Goal: Find specific page/section: Find specific page/section

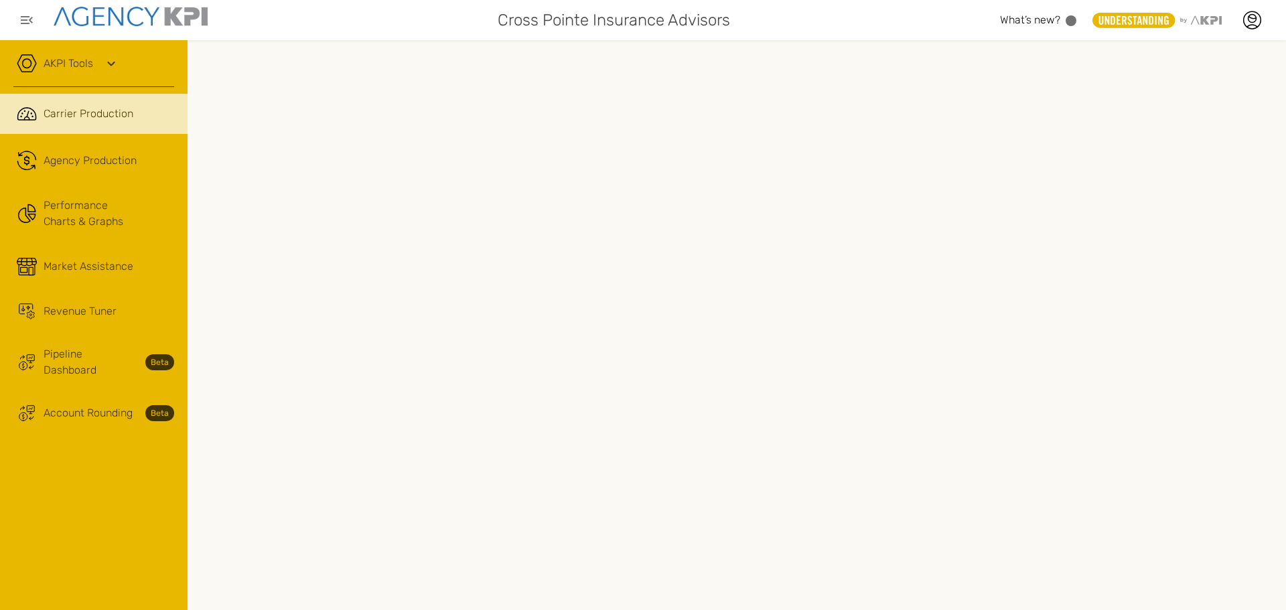
click at [117, 177] on link ".cls-1{fill:none;stroke:#221f20;stroke-linecap:round;stroke-linejoin:round;stro…" at bounding box center [94, 161] width 188 height 40
click at [1247, 12] on icon at bounding box center [1252, 20] width 20 height 20
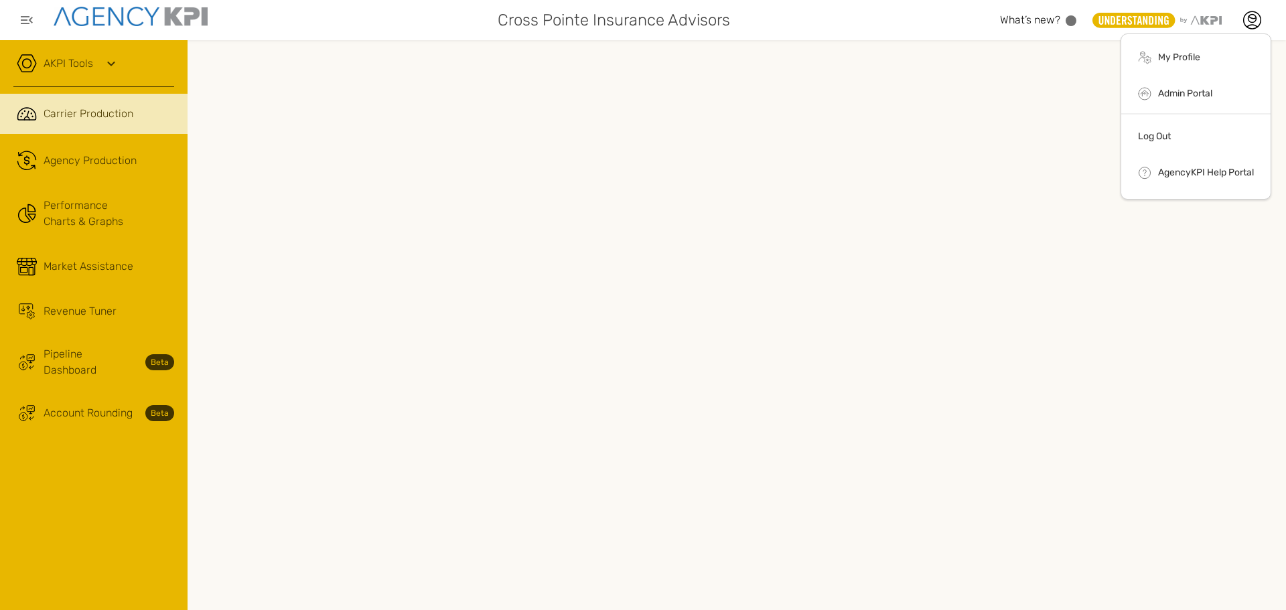
click at [1157, 129] on li "Log Out" at bounding box center [1196, 138] width 149 height 35
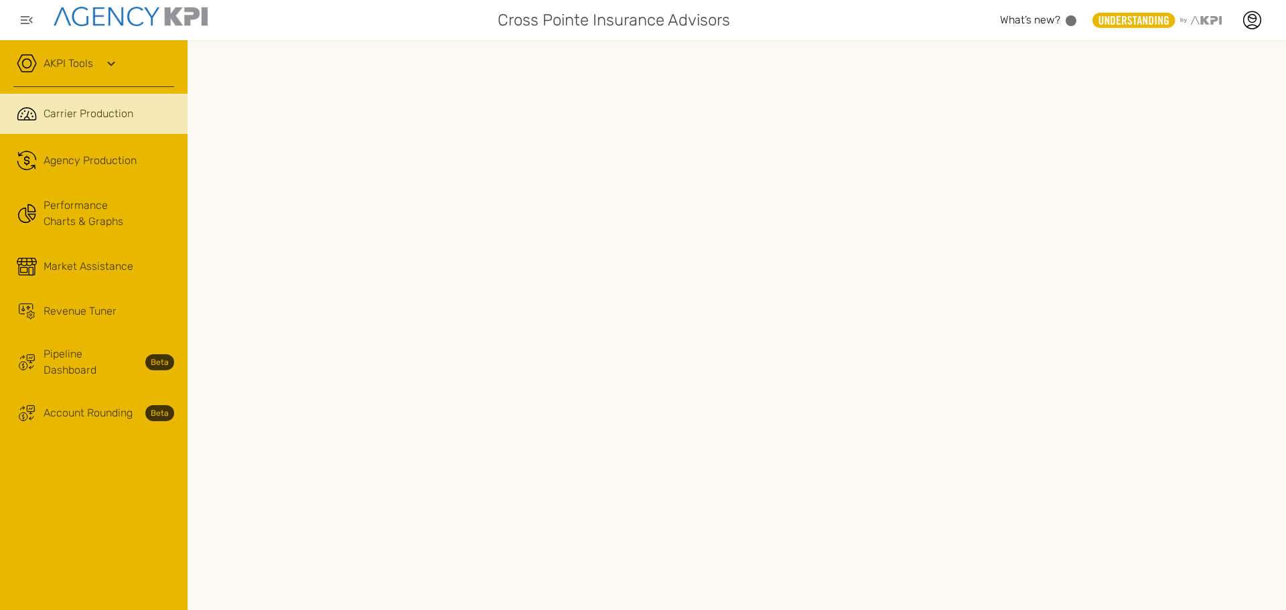
click at [94, 354] on span "Pipeline Dashboard" at bounding box center [91, 362] width 94 height 32
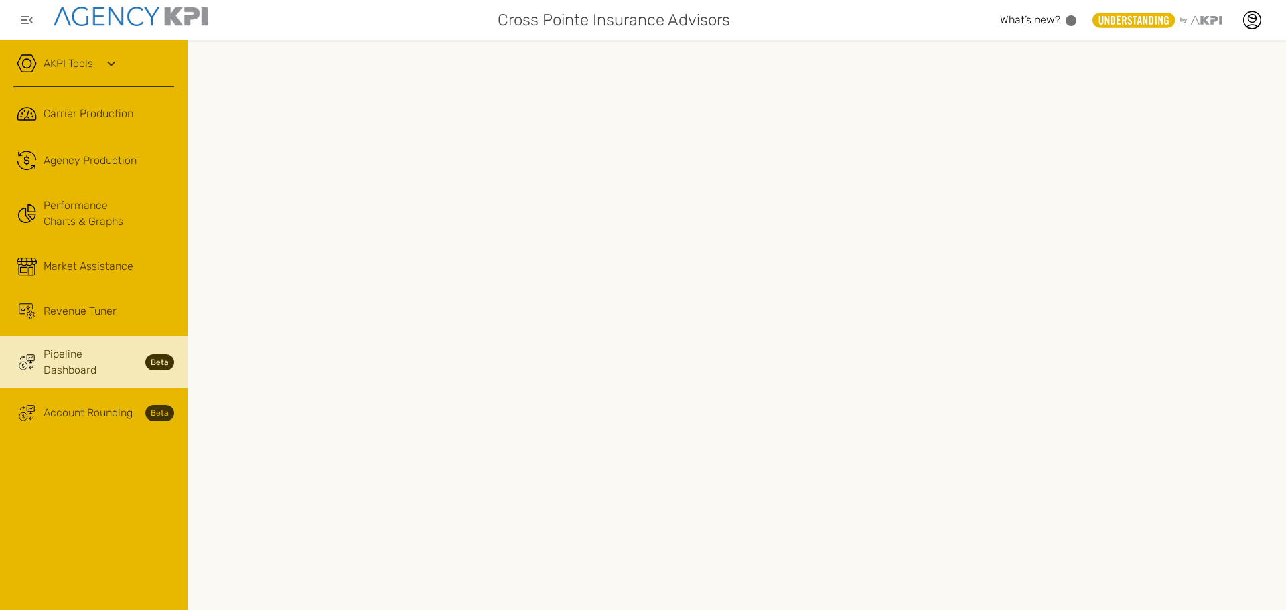
click at [86, 153] on span "Agency Production" at bounding box center [90, 161] width 93 height 16
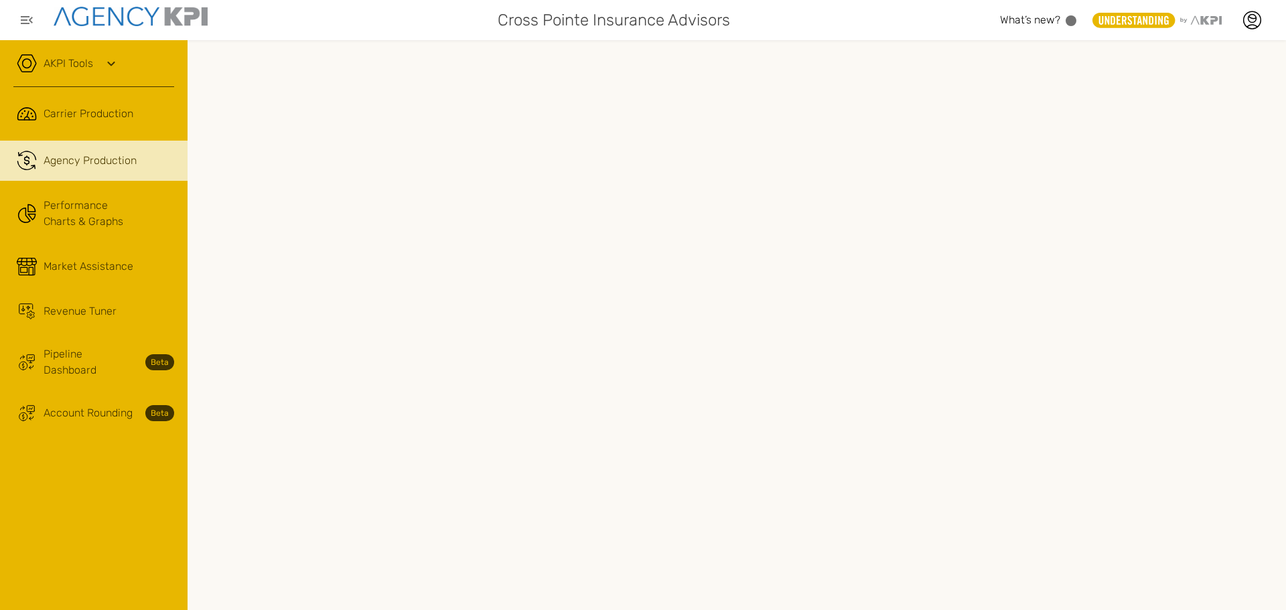
click at [105, 170] on link ".cls-1{fill:none;stroke:#221f20;stroke-linecap:round;stroke-linejoin:round;stro…" at bounding box center [94, 161] width 188 height 40
